Goal: Task Accomplishment & Management: Use online tool/utility

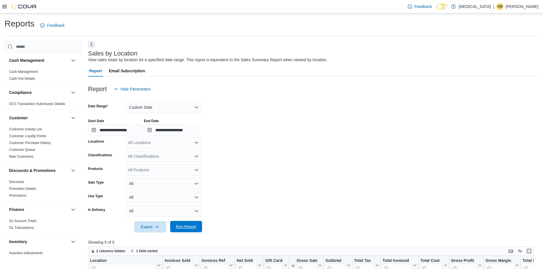
scroll to position [114, 0]
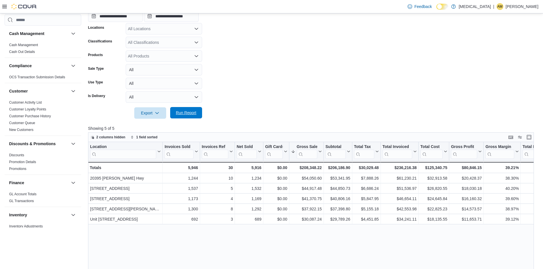
drag, startPoint x: 199, startPoint y: 118, endPoint x: 194, endPoint y: 114, distance: 6.1
click at [199, 118] on button "Run Report" at bounding box center [186, 112] width 32 height 11
click at [180, 109] on span "Run Report" at bounding box center [185, 112] width 25 height 11
drag, startPoint x: 186, startPoint y: 117, endPoint x: 203, endPoint y: 34, distance: 85.1
click at [186, 117] on span "Run Report" at bounding box center [185, 112] width 25 height 11
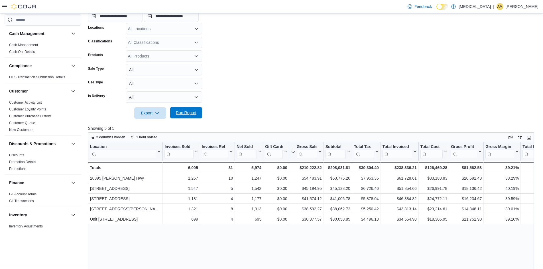
click at [182, 116] on span "Run Report" at bounding box center [185, 112] width 25 height 11
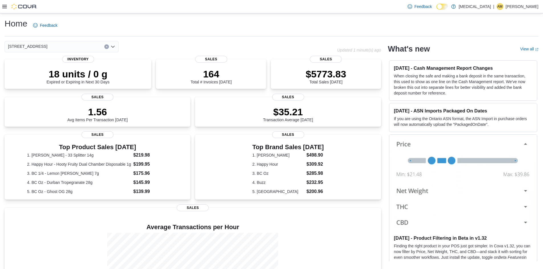
drag, startPoint x: 70, startPoint y: 27, endPoint x: 4, endPoint y: 34, distance: 66.1
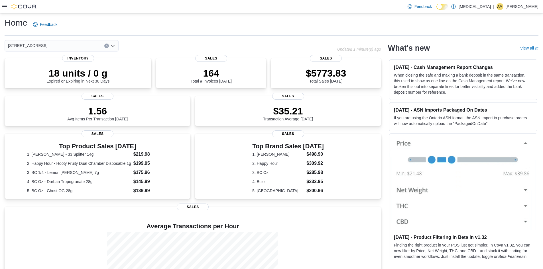
click at [1, 7] on div "Feedback Dark Mode Muse | AM Angus MacDonald" at bounding box center [271, 6] width 543 height 13
click at [5, 7] on icon at bounding box center [4, 6] width 5 height 5
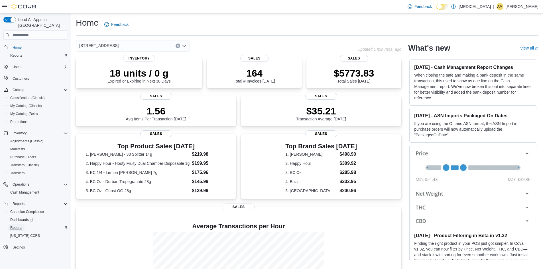
click at [11, 226] on span "Reports" at bounding box center [16, 228] width 12 height 5
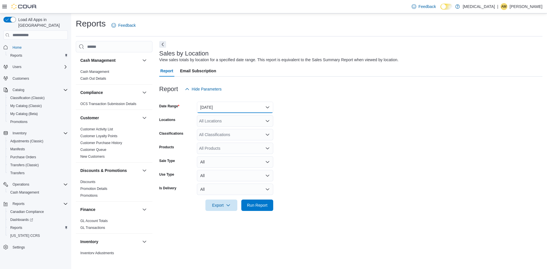
click at [231, 104] on button "Yesterday" at bounding box center [235, 107] width 76 height 11
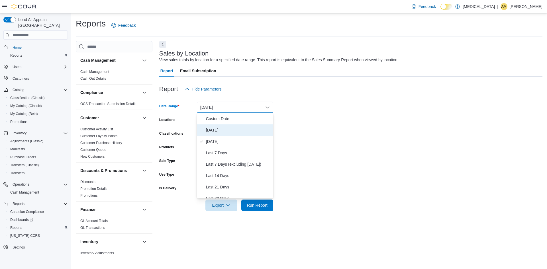
click at [215, 125] on button "Today" at bounding box center [235, 129] width 76 height 11
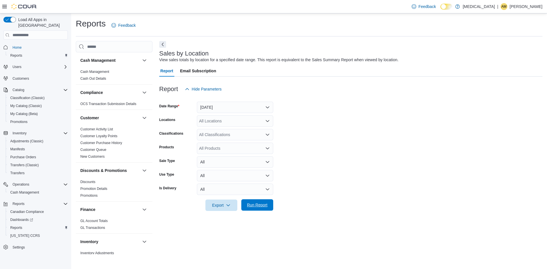
click at [267, 201] on span "Run Report" at bounding box center [257, 204] width 25 height 11
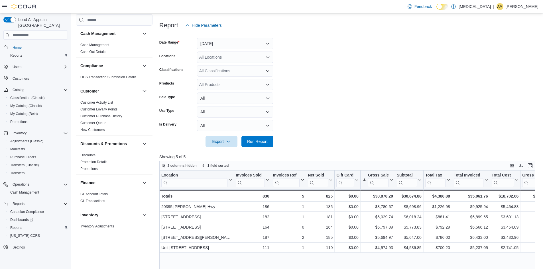
scroll to position [28, 0]
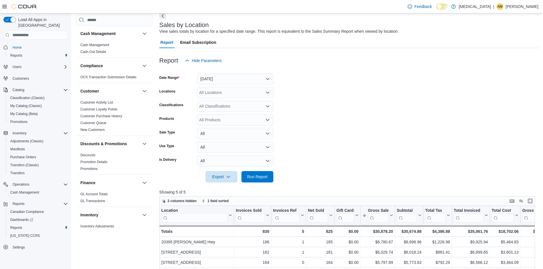
click at [213, 95] on div "All Locations" at bounding box center [235, 92] width 76 height 11
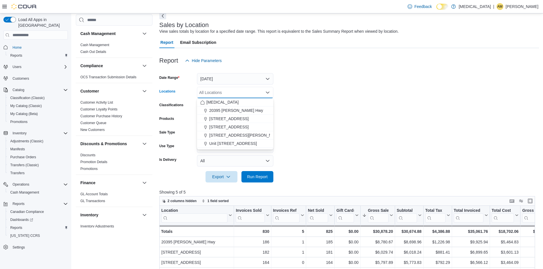
click at [213, 95] on div "All Locations" at bounding box center [235, 92] width 76 height 11
click at [213, 79] on button "Today" at bounding box center [235, 78] width 76 height 11
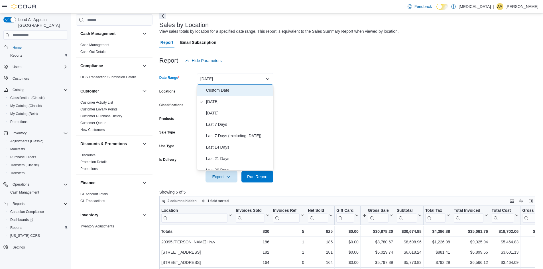
click at [211, 93] on span "Custom Date" at bounding box center [238, 90] width 65 height 7
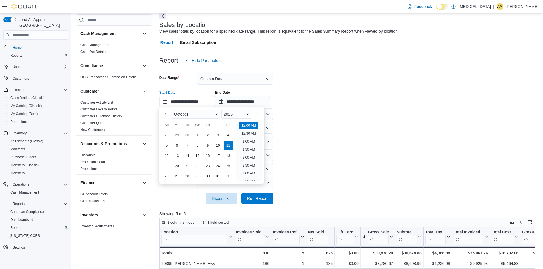
click at [187, 103] on input "**********" at bounding box center [186, 101] width 55 height 11
click at [168, 143] on div "5" at bounding box center [166, 146] width 10 height 10
type input "**********"
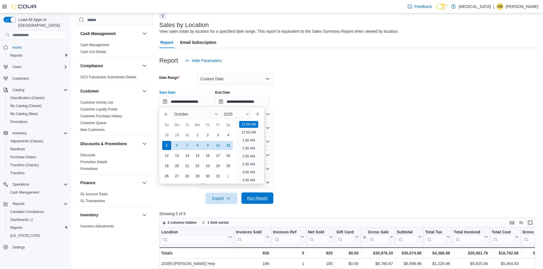
click at [267, 203] on span "Run Report" at bounding box center [257, 198] width 25 height 11
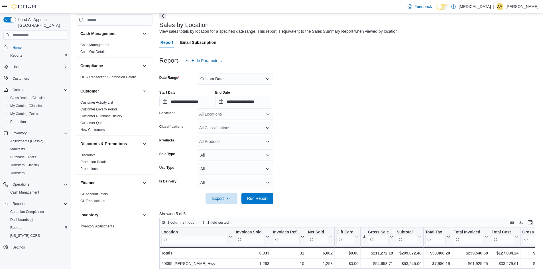
scroll to position [171, 0]
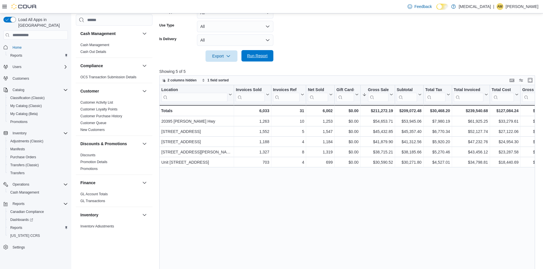
click at [266, 56] on span "Run Report" at bounding box center [257, 56] width 21 height 6
click at [247, 58] on span "Run Report" at bounding box center [257, 56] width 21 height 6
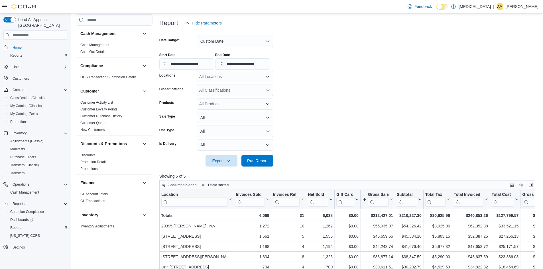
scroll to position [142, 0]
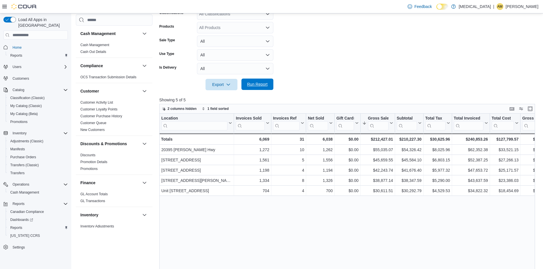
click at [253, 88] on span "Run Report" at bounding box center [257, 84] width 25 height 11
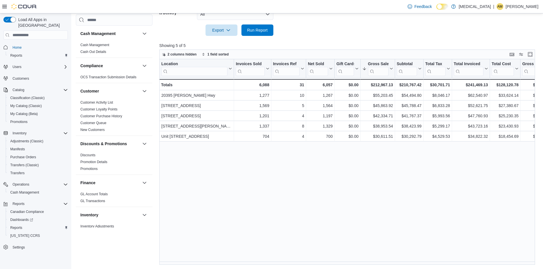
scroll to position [197, 0]
drag, startPoint x: 0, startPoint y: 283, endPoint x: 190, endPoint y: 220, distance: 199.8
click at [190, 220] on div "Location Click to view column header actions Invoices Sold Click to view column…" at bounding box center [348, 162] width 379 height 206
